Goal: Navigation & Orientation: Go to known website

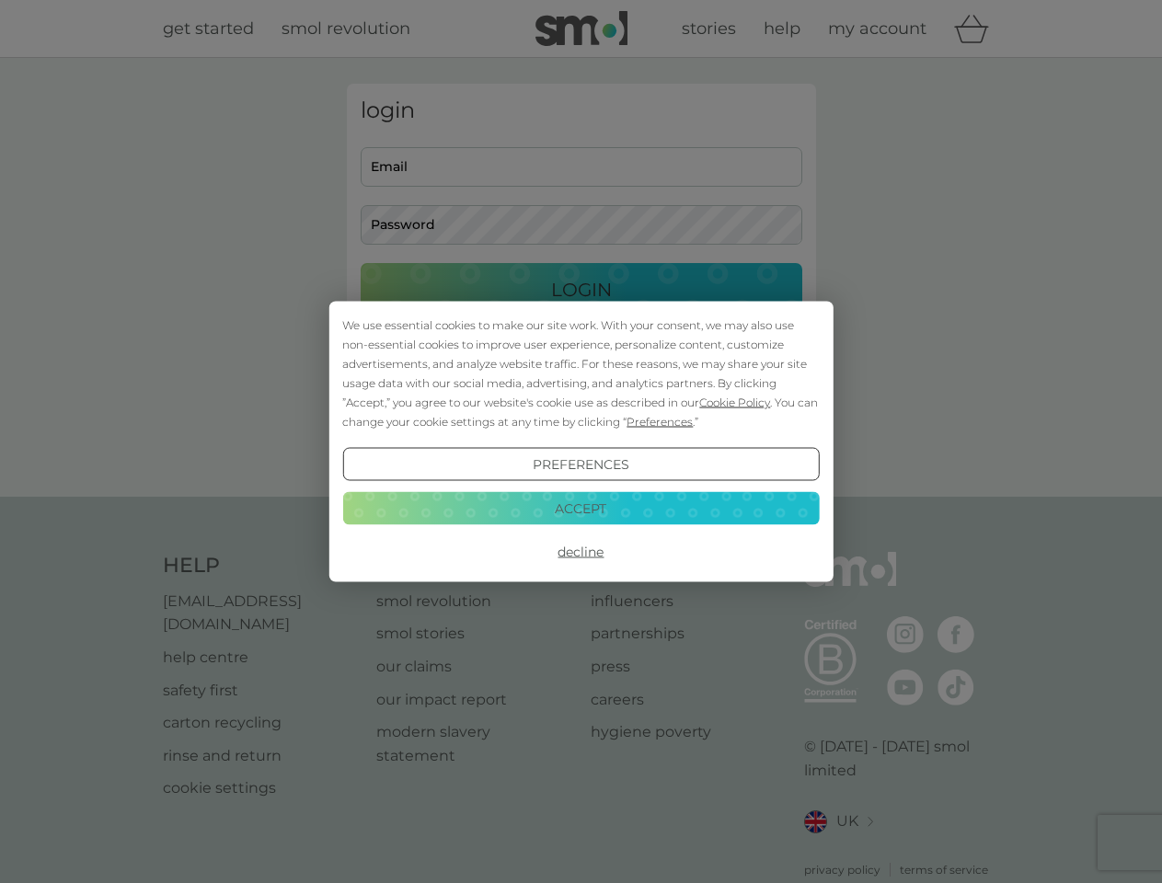
click at [735, 402] on span "Cookie Policy" at bounding box center [734, 403] width 71 height 14
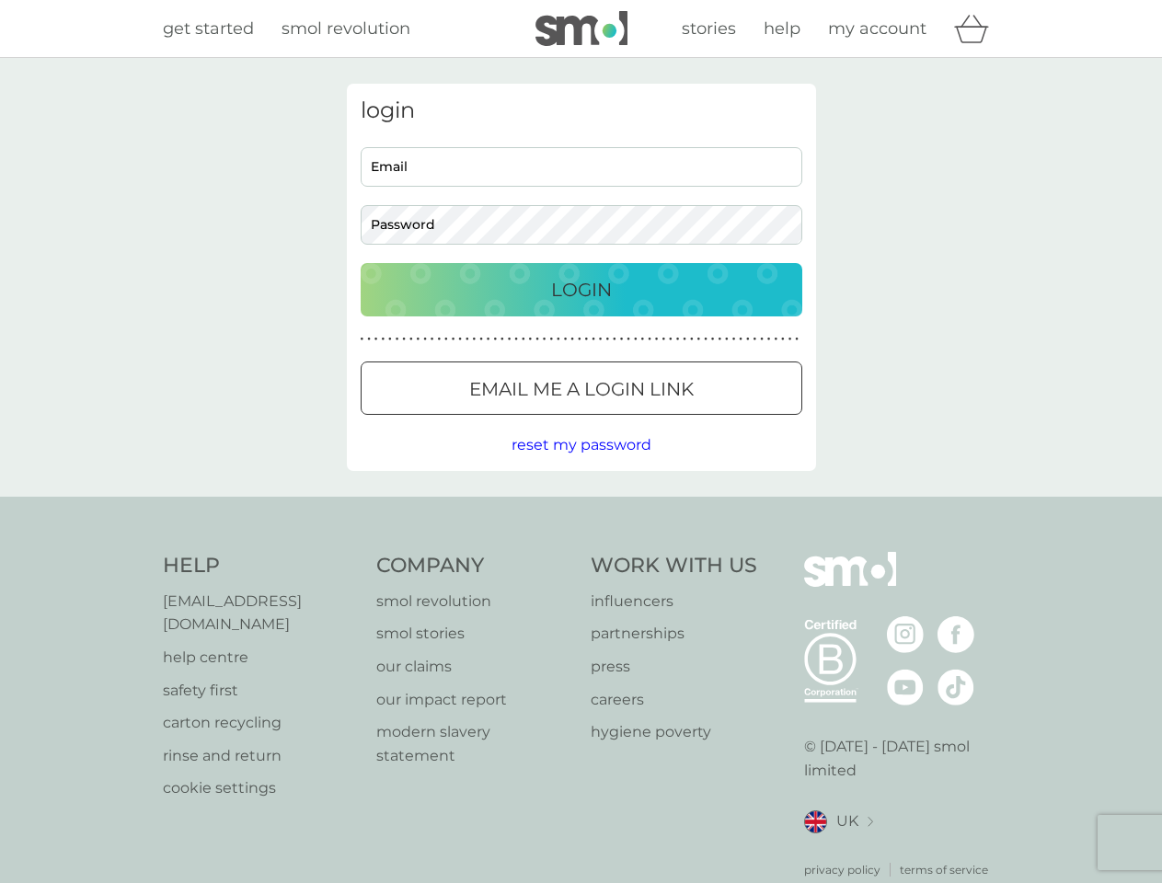
click at [658, 421] on div "login Email Password Login ● ● ● ● ● ● ● ● ● ● ● ● ● ● ● ● ● ● ● ● ● ● ● ● ● ● …" at bounding box center [581, 277] width 469 height 387
click at [580, 465] on div "login Email Password Login ● ● ● ● ● ● ● ● ● ● ● ● ● ● ● ● ● ● ● ● ● ● ● ● ● ● …" at bounding box center [581, 277] width 469 height 387
click at [580, 552] on div "Help [EMAIL_ADDRESS][DOMAIN_NAME] help centre safety first carton recycling rin…" at bounding box center [581, 715] width 837 height 327
click at [580, 508] on div "Help [EMAIL_ADDRESS][DOMAIN_NAME] help centre safety first carton recycling rin…" at bounding box center [581, 715] width 1162 height 437
